Goal: Task Accomplishment & Management: Manage account settings

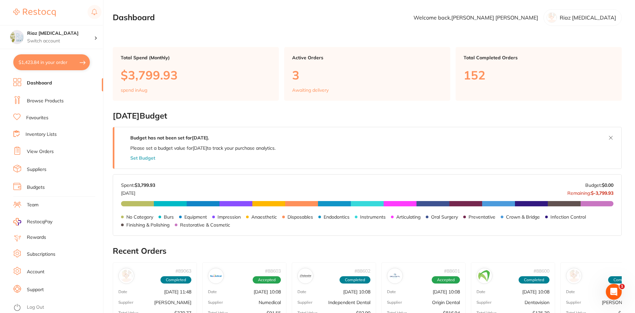
click at [49, 101] on link "Browse Products" at bounding box center [45, 101] width 37 height 7
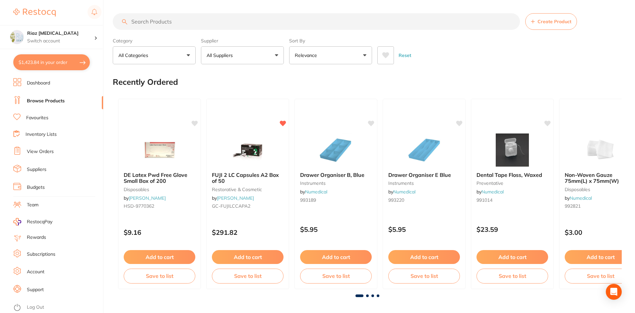
click at [142, 20] on input "search" at bounding box center [316, 21] width 407 height 17
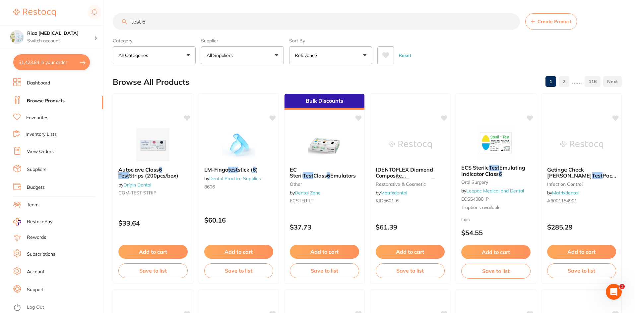
type input "test 6"
click at [158, 252] on button "Add to cart" at bounding box center [152, 252] width 69 height 14
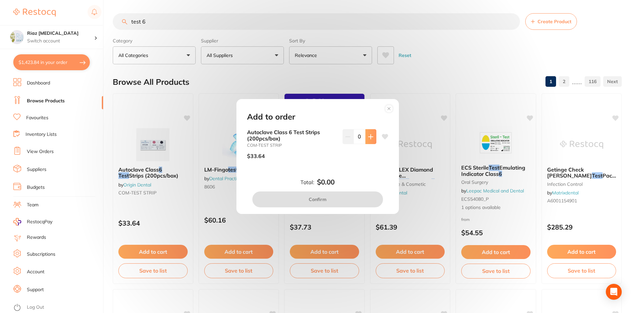
click at [369, 135] on icon at bounding box center [370, 137] width 4 height 4
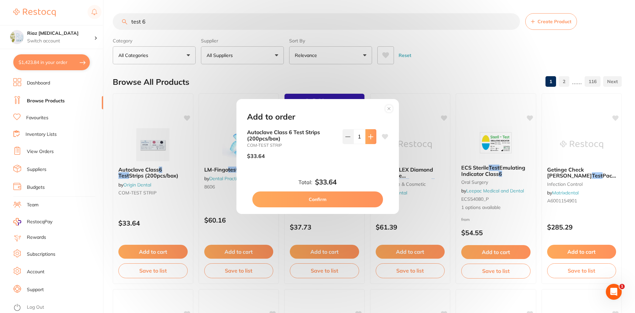
click at [369, 135] on icon at bounding box center [370, 137] width 4 height 4
type input "2"
click at [337, 202] on button "Confirm" at bounding box center [317, 200] width 131 height 16
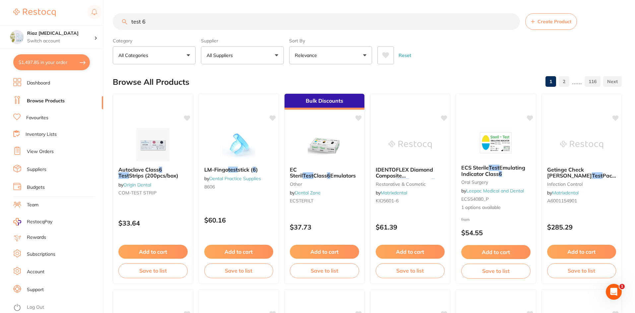
click at [481, 56] on div "Reset" at bounding box center [496, 52] width 239 height 23
click at [37, 151] on link "View Orders" at bounding box center [40, 152] width 27 height 7
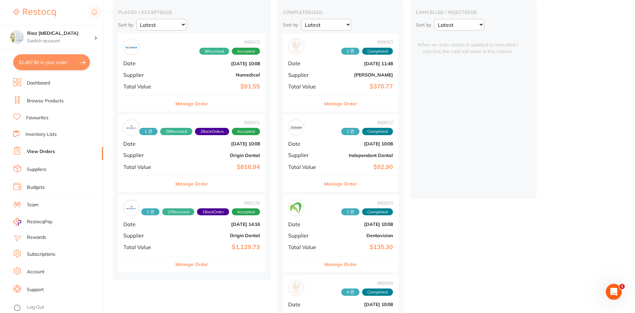
scroll to position [66, 0]
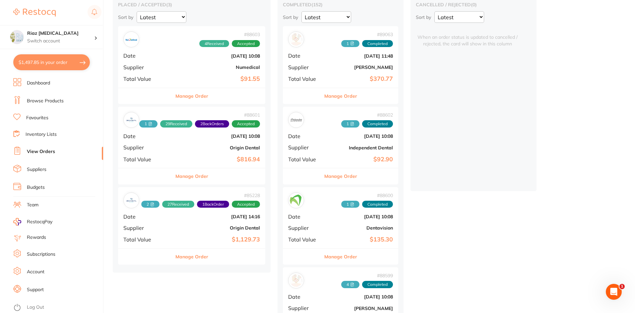
click at [190, 66] on b "Numedical" at bounding box center [216, 67] width 88 height 5
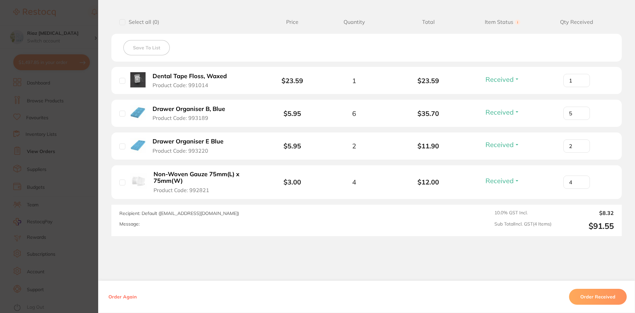
click at [60, 95] on section "Order ID: Restocq- 88603 Order Information 4 Received Accepted Order Order Date…" at bounding box center [317, 156] width 635 height 313
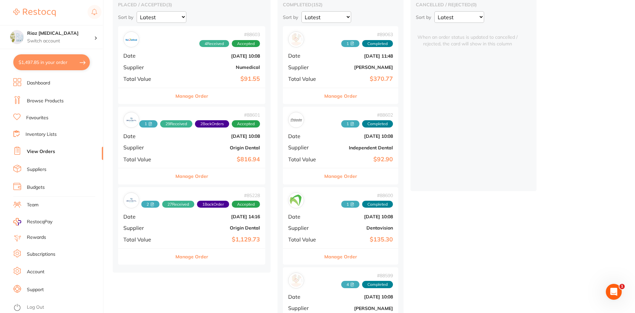
click at [204, 149] on b "Origin Dental" at bounding box center [216, 147] width 88 height 5
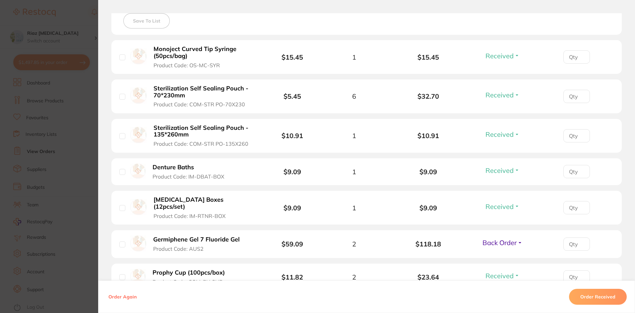
scroll to position [199, 0]
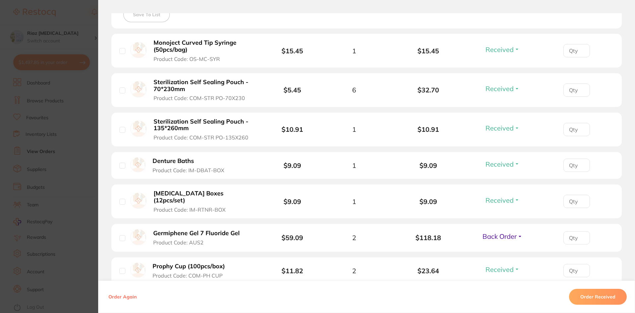
click at [497, 235] on div "Back Order Received Back Order" at bounding box center [502, 237] width 44 height 11
click at [497, 232] on span "Back Order" at bounding box center [499, 236] width 34 height 8
click at [498, 248] on span "Received" at bounding box center [502, 250] width 17 height 5
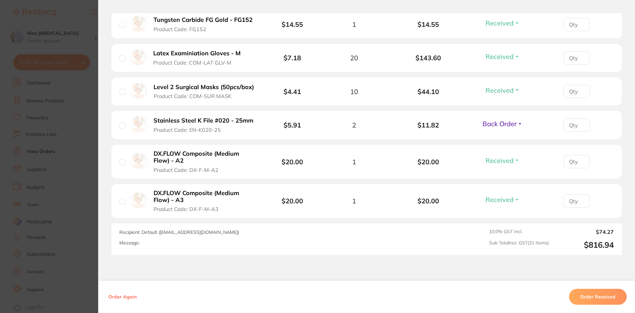
scroll to position [1101, 0]
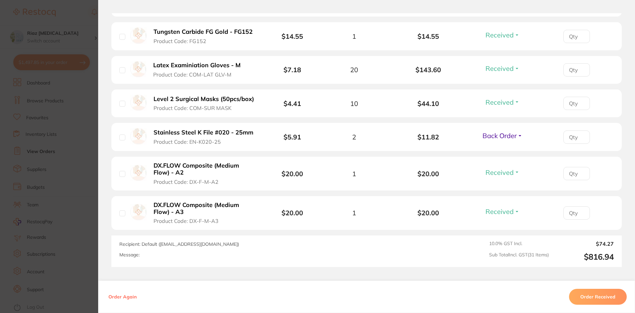
click at [500, 132] on span "Back Order" at bounding box center [499, 136] width 34 height 8
click at [498, 148] on span "Received" at bounding box center [502, 150] width 17 height 5
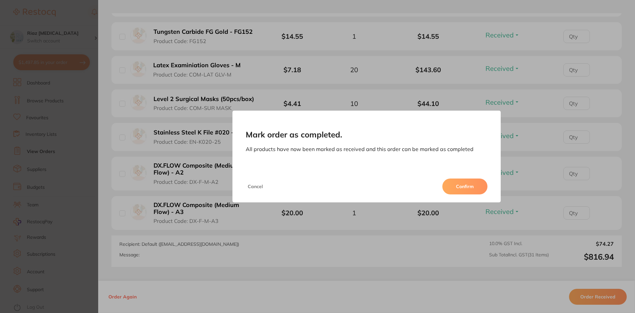
click at [470, 184] on button "Confirm" at bounding box center [464, 187] width 45 height 16
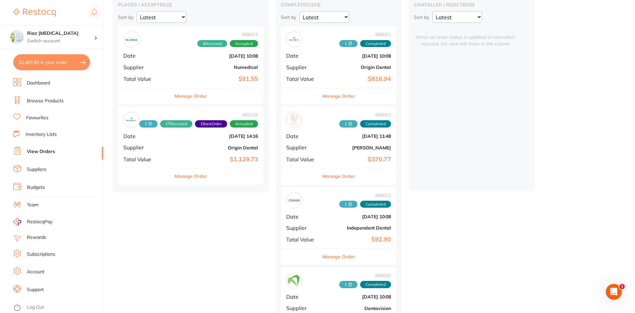
click at [168, 154] on div "# 85228 2 27 Received 1 Back Order Accepted Date [DATE] 14:16 Supplier Origin D…" at bounding box center [190, 137] width 145 height 61
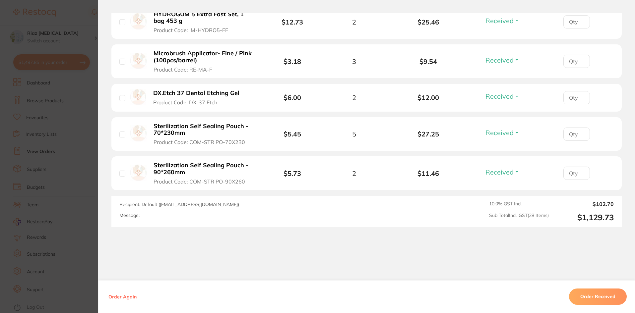
scroll to position [1167, 0]
